Goal: Communication & Community: Answer question/provide support

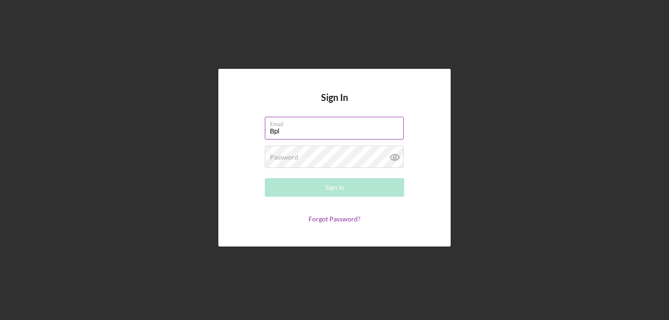
click at [349, 135] on input "Bpl" at bounding box center [334, 128] width 139 height 22
type input "[EMAIL_ADDRESS][DOMAIN_NAME]"
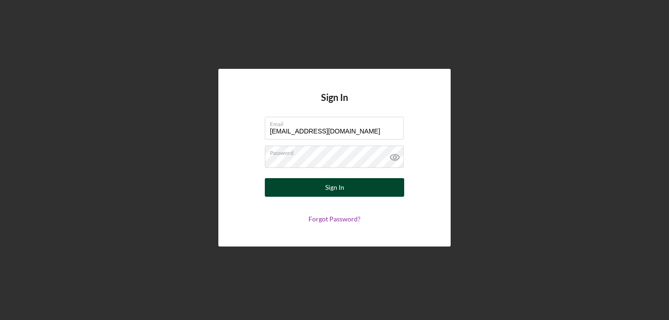
click at [330, 186] on div "Sign In" at bounding box center [334, 187] width 19 height 19
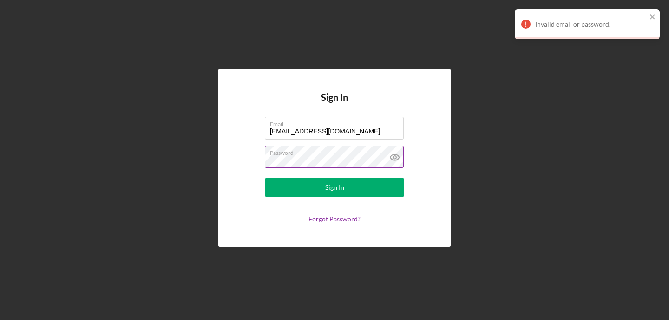
click at [334, 152] on label "Password" at bounding box center [337, 151] width 134 height 10
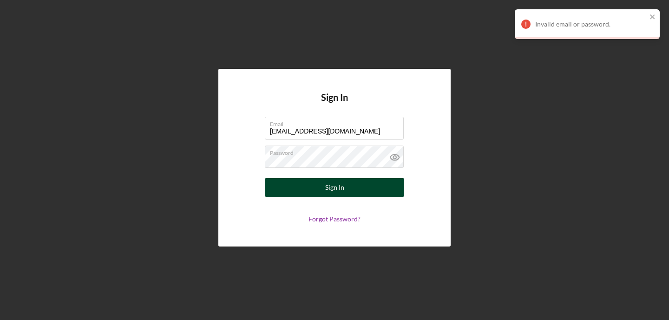
click at [312, 181] on button "Sign In" at bounding box center [334, 187] width 139 height 19
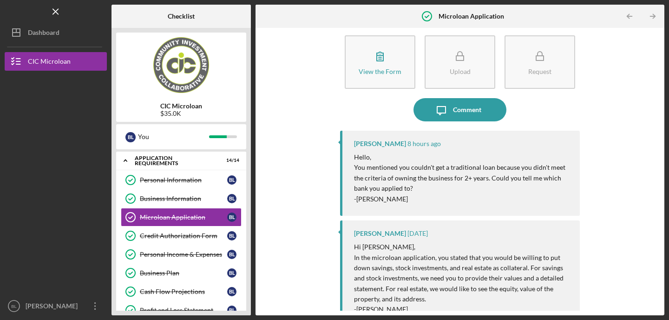
scroll to position [22, 0]
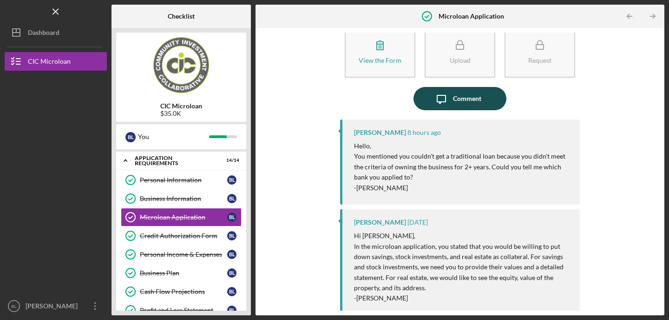
click at [463, 101] on div "Comment" at bounding box center [467, 98] width 28 height 23
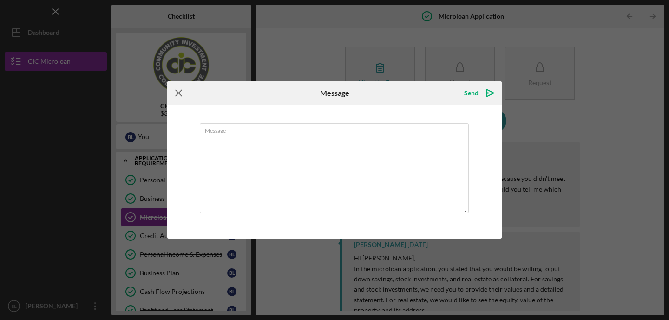
click at [176, 93] on icon "Icon/Menu Close" at bounding box center [178, 92] width 23 height 23
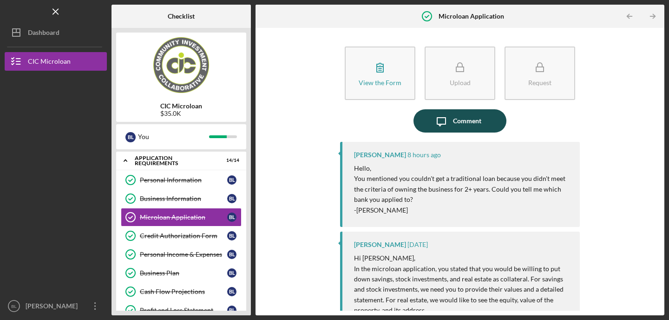
click at [461, 124] on div "Comment" at bounding box center [467, 120] width 28 height 23
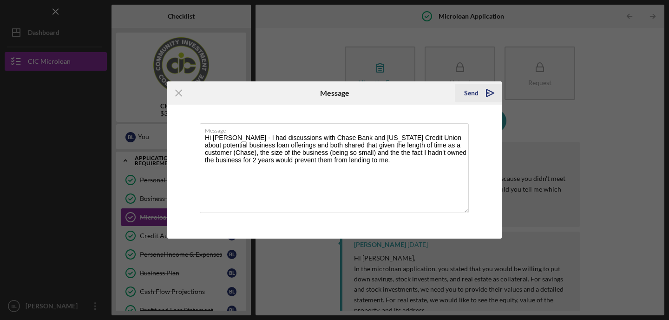
type textarea "Hi [PERSON_NAME] - I had discussions with Chase Bank and [US_STATE] Credit Unio…"
click at [481, 90] on icon "Icon/icon-invite-send" at bounding box center [490, 92] width 23 height 23
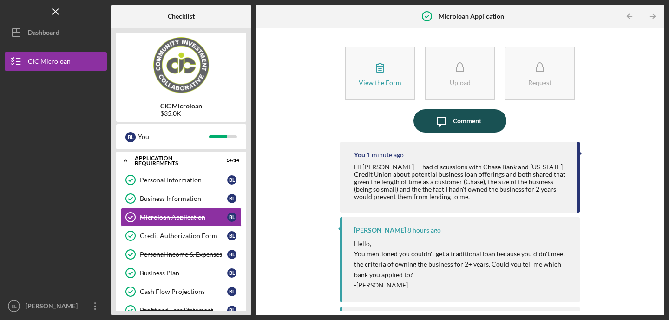
click at [436, 119] on icon "Icon/Message" at bounding box center [441, 120] width 23 height 23
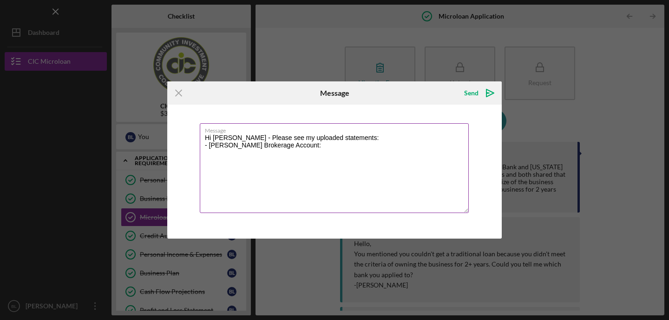
click at [223, 153] on textarea "Hi [PERSON_NAME] - Please see my uploaded statements: - [PERSON_NAME] Brokerage…" at bounding box center [334, 168] width 269 height 90
click at [218, 151] on textarea "Hi [PERSON_NAME] - Please see my uploaded statements: - [PERSON_NAME] Brokerage…" at bounding box center [334, 168] width 269 height 90
click at [211, 163] on textarea "Hi [PERSON_NAME] - Please see my uploaded statements: - [PERSON_NAME] Brokerage…" at bounding box center [334, 168] width 269 height 90
click at [272, 162] on textarea "Hi [PERSON_NAME] - Please see my uploaded statements: - [PERSON_NAME] Brokerage…" at bounding box center [334, 168] width 269 height 90
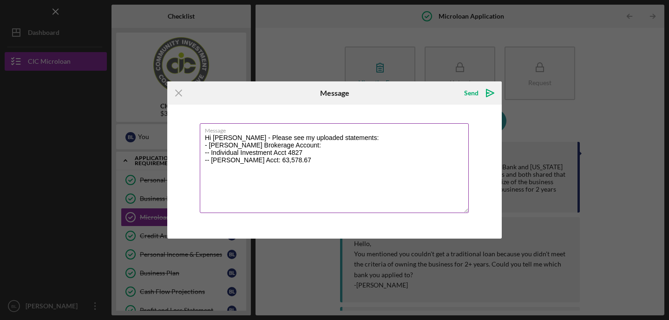
click at [314, 158] on textarea "Hi [PERSON_NAME] - Please see my uploaded statements: - [PERSON_NAME] Brokerage…" at bounding box center [334, 168] width 269 height 90
click at [309, 153] on textarea "Hi [PERSON_NAME] - Please see my uploaded statements: - [PERSON_NAME] Brokerage…" at bounding box center [334, 168] width 269 height 90
click at [251, 161] on textarea "Hi [PERSON_NAME] - Please see my uploaded statements: - [PERSON_NAME] Brokerage…" at bounding box center [334, 168] width 269 height 90
click at [319, 156] on textarea "Hi [PERSON_NAME] - Please see my uploaded statements: - [PERSON_NAME] Brokerage…" at bounding box center [334, 168] width 269 height 90
click at [310, 160] on textarea "Hi [PERSON_NAME] - Please see my uploaded statements: - [PERSON_NAME] Brokerage…" at bounding box center [334, 168] width 269 height 90
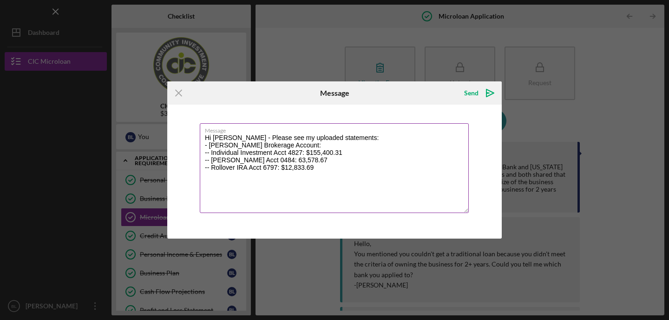
click at [271, 159] on textarea "Hi [PERSON_NAME] - Please see my uploaded statements: - [PERSON_NAME] Brokerage…" at bounding box center [334, 168] width 269 height 90
click at [330, 171] on textarea "Hi [PERSON_NAME] - Please see my uploaded statements: - [PERSON_NAME] Brokerage…" at bounding box center [334, 168] width 269 height 90
click at [212, 189] on textarea "Hi [PERSON_NAME] - Please see my uploaded statements: - [PERSON_NAME] Brokerage…" at bounding box center [334, 168] width 269 height 90
click at [321, 189] on textarea "Hi [PERSON_NAME] - Please see my uploaded statements: - [PERSON_NAME] Brokerage…" at bounding box center [334, 168] width 269 height 90
click at [231, 197] on textarea "Hi [PERSON_NAME] - Please see my uploaded statements: - [PERSON_NAME] Brokerage…" at bounding box center [334, 168] width 269 height 90
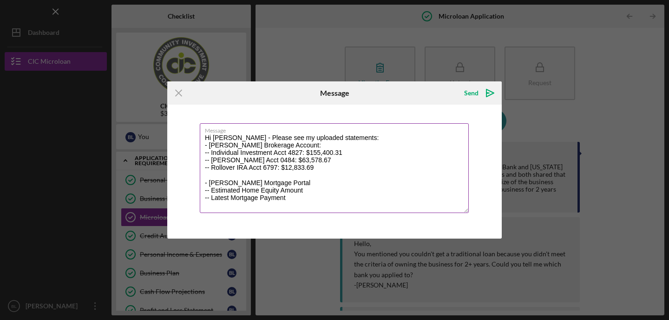
click at [312, 197] on textarea "Hi [PERSON_NAME] - Please see my uploaded statements: - [PERSON_NAME] Brokerage…" at bounding box center [334, 168] width 269 height 90
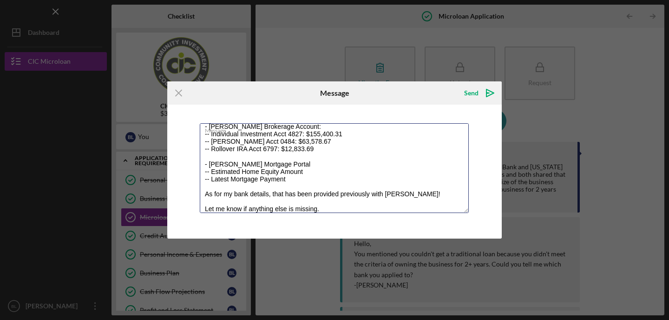
scroll to position [26, 0]
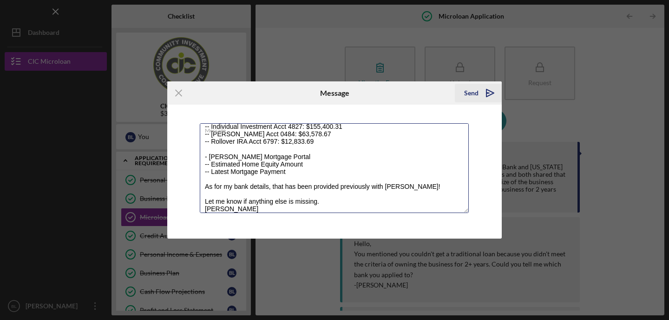
type textarea "Hi [PERSON_NAME] - Please see my uploaded statements: - [PERSON_NAME] Brokerage…"
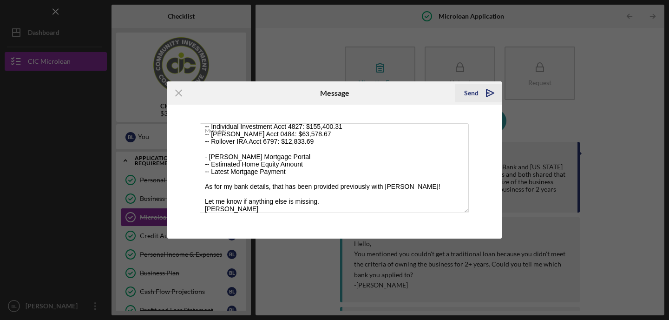
click at [475, 95] on div "Send" at bounding box center [471, 93] width 14 height 19
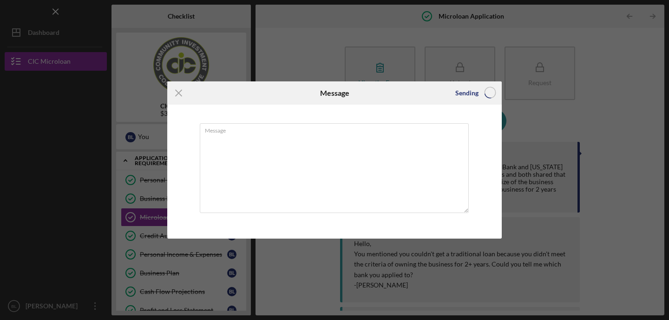
scroll to position [0, 0]
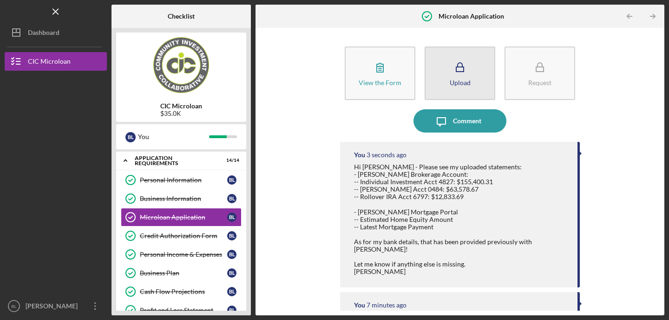
click at [452, 71] on icon "button" at bounding box center [460, 67] width 23 height 23
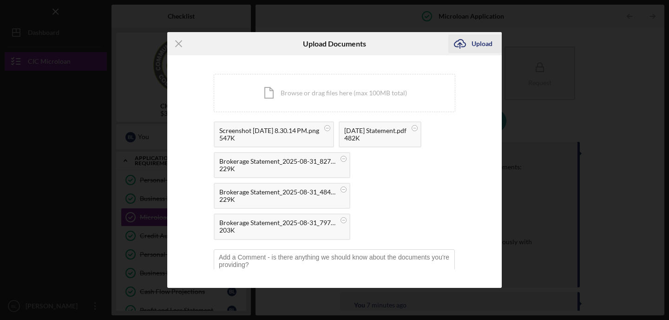
click at [489, 40] on div "Upload" at bounding box center [482, 43] width 21 height 19
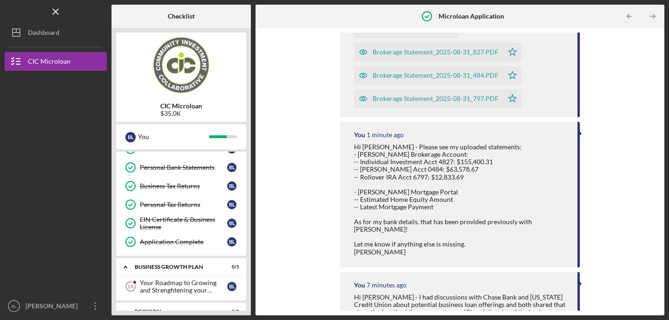
scroll to position [216, 0]
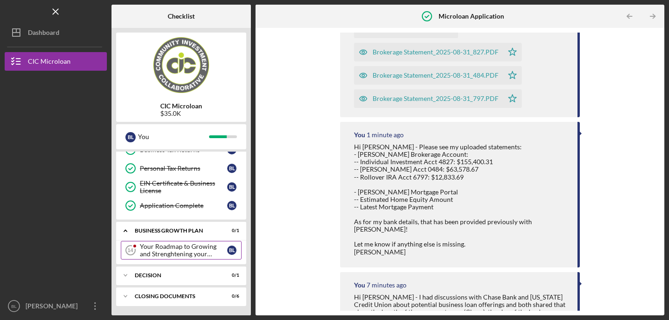
click at [200, 250] on div "Your Roadmap to Growing and Strenghtening your Business" at bounding box center [183, 250] width 87 height 15
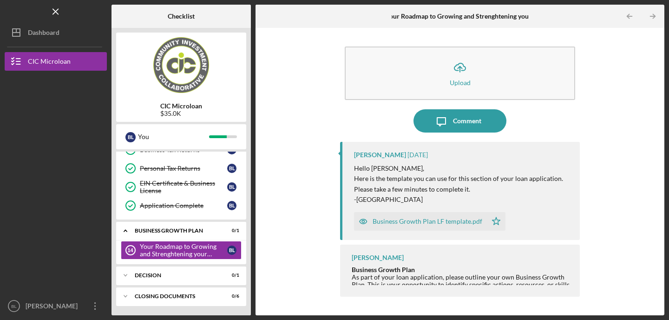
click at [446, 220] on div "Business Growth Plan LF template.pdf" at bounding box center [428, 221] width 110 height 7
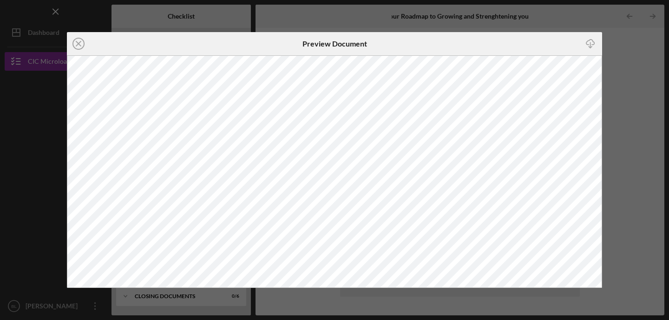
click at [615, 108] on div "Icon/Close Preview Document Icon/Download" at bounding box center [334, 160] width 669 height 320
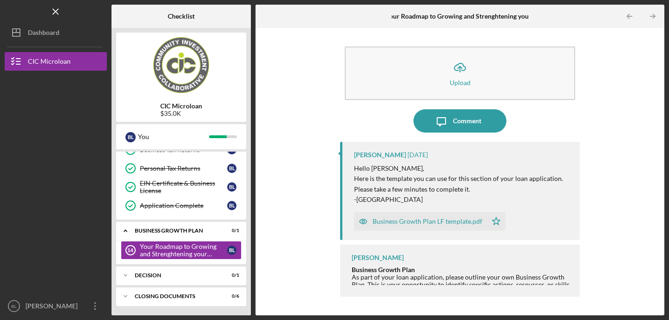
click at [436, 220] on div "Business Growth Plan LF template.pdf" at bounding box center [428, 221] width 110 height 7
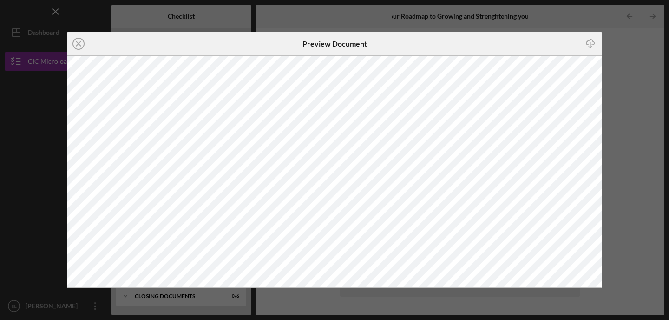
click at [592, 45] on icon "Icon/Download" at bounding box center [591, 43] width 21 height 21
click at [78, 40] on icon "Icon/Close" at bounding box center [78, 43] width 23 height 23
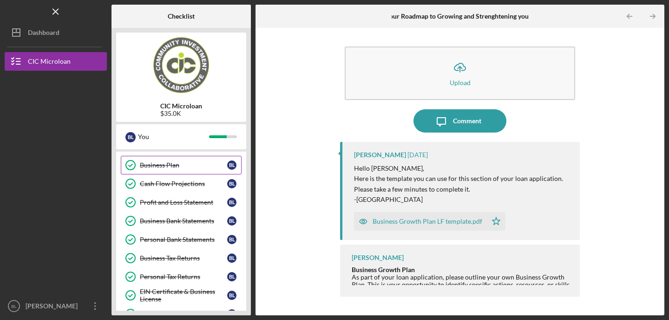
scroll to position [92, 0]
